Goal: Navigation & Orientation: Go to known website

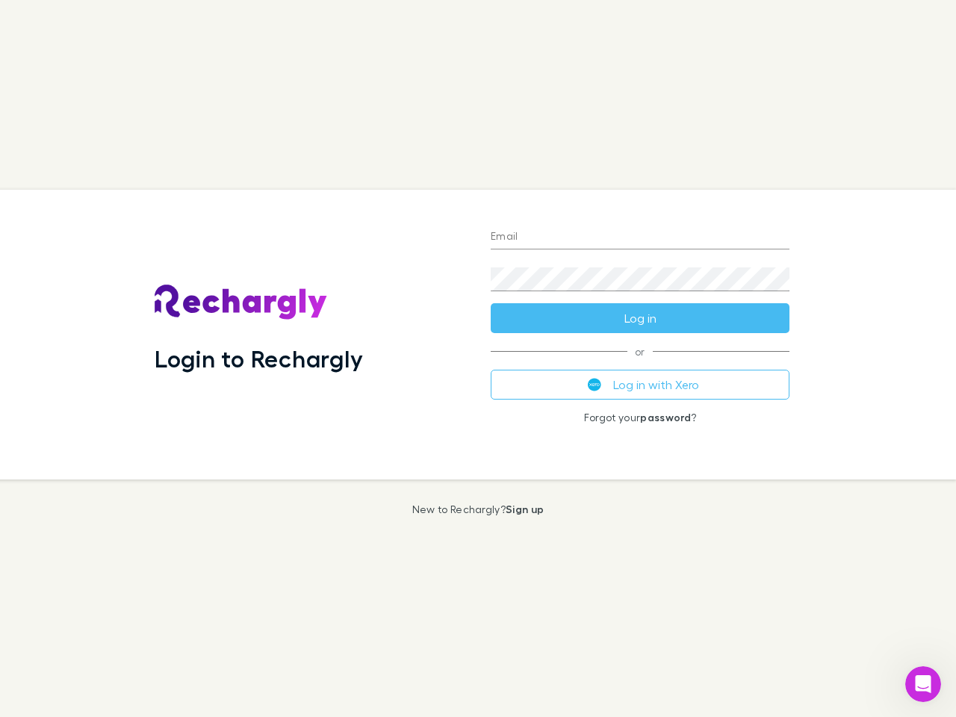
click at [478, 359] on div "Login to Rechargly" at bounding box center [311, 335] width 336 height 290
click at [640, 238] on input "Email" at bounding box center [640, 238] width 299 height 24
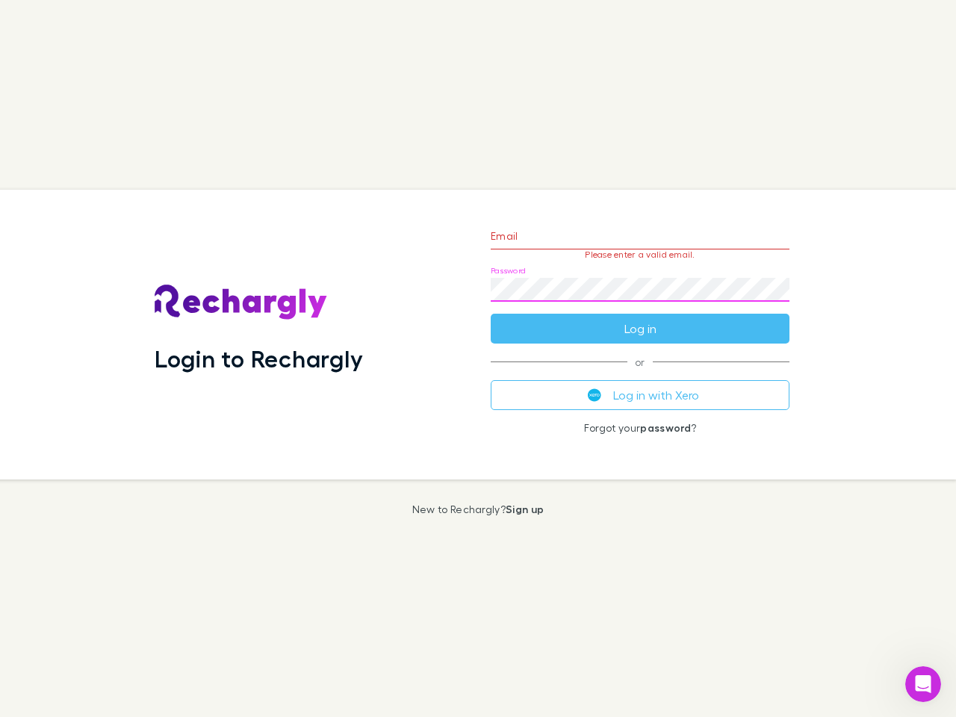
click at [640, 318] on form "Email Please enter a valid email. Password Log in" at bounding box center [640, 279] width 299 height 130
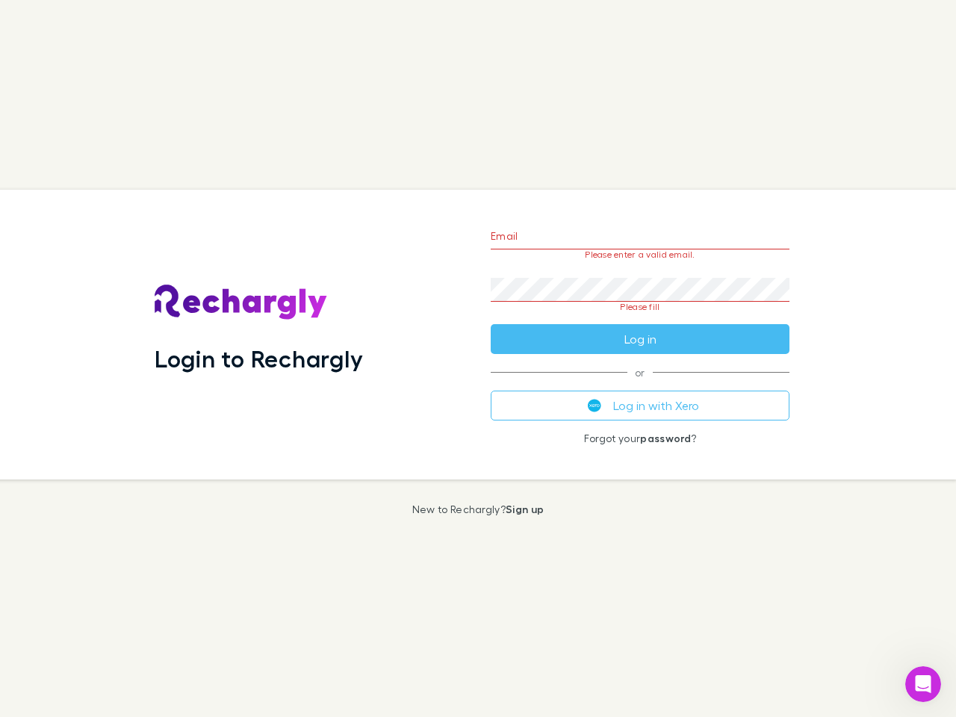
click at [640, 385] on div "Email Please enter a valid email. Password Please fill Log in or Log in with Xe…" at bounding box center [640, 335] width 323 height 290
click at [923, 684] on icon "Open Intercom Messenger" at bounding box center [923, 684] width 25 height 25
